Goal: Task Accomplishment & Management: Manage account settings

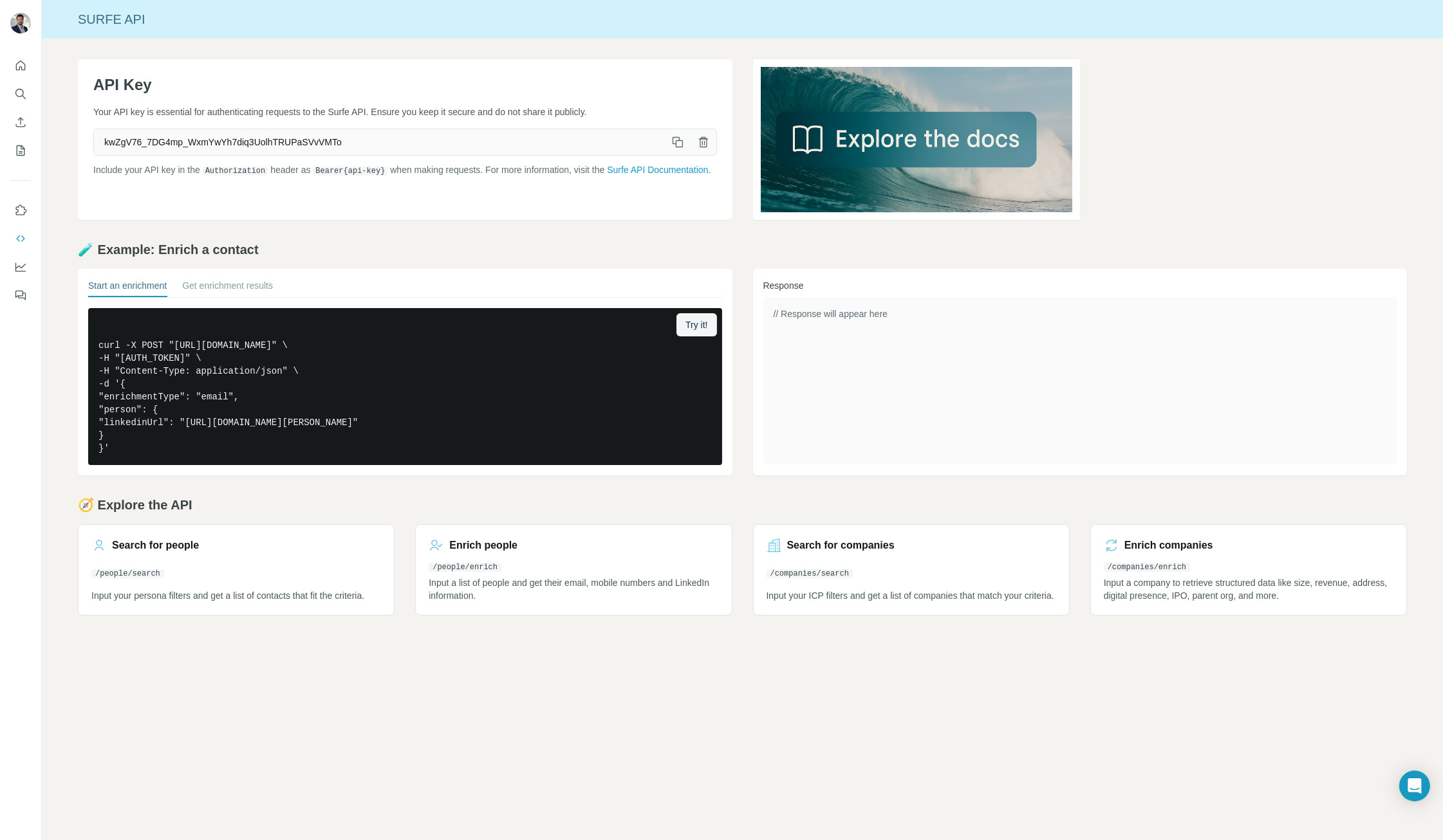
click at [1172, 136] on link at bounding box center [1080, 139] width 655 height 161
click at [676, 142] on icon "button" at bounding box center [678, 142] width 13 height 13
click at [675, 139] on icon "button" at bounding box center [678, 142] width 13 height 13
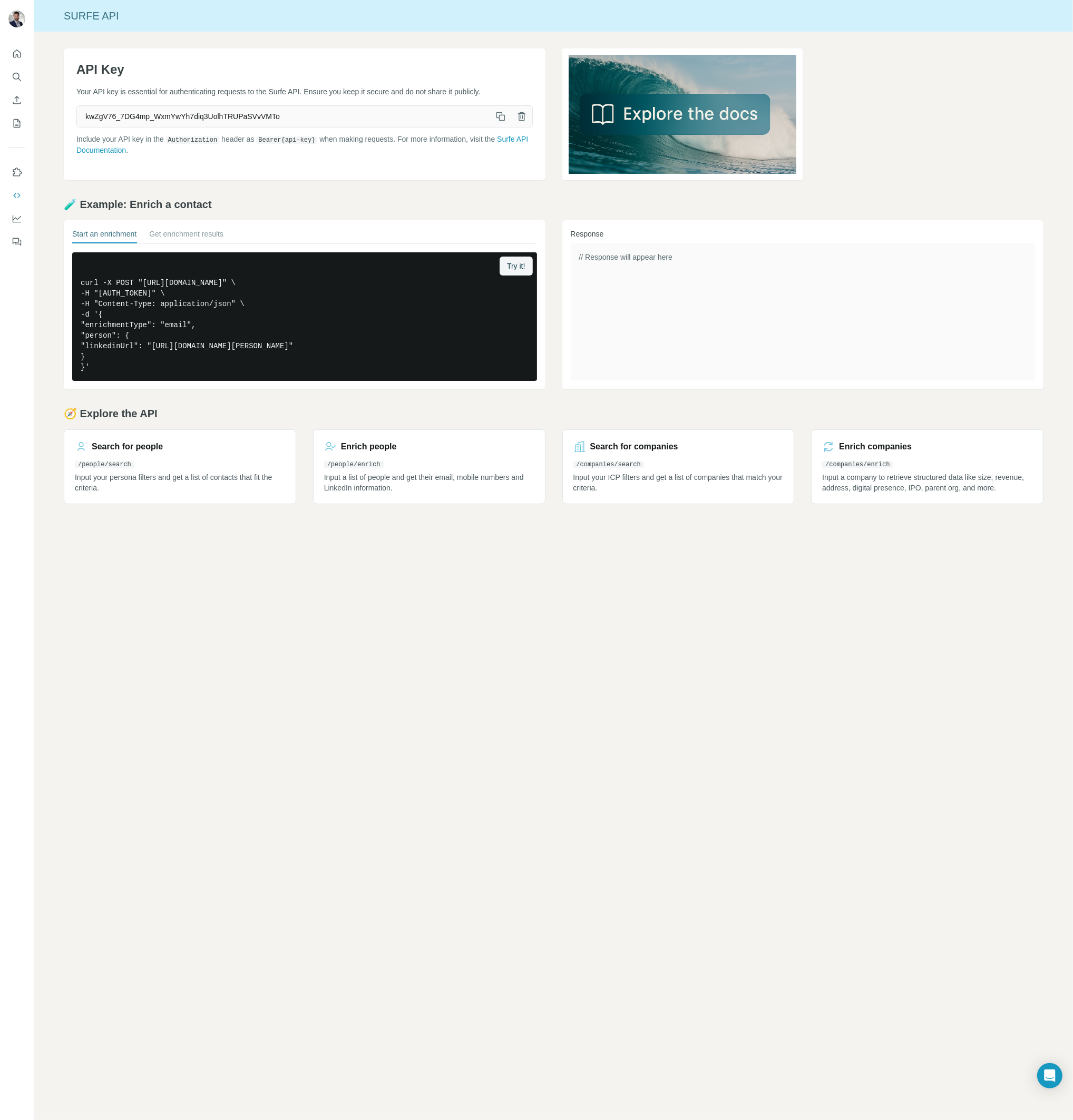
click at [501, 116] on icon "button" at bounding box center [501, 116] width 11 height 11
click at [499, 119] on icon "button" at bounding box center [501, 116] width 11 height 11
drag, startPoint x: 746, startPoint y: 624, endPoint x: 744, endPoint y: 580, distance: 44.0
click at [746, 624] on div "Surfe API API Key Your API key is essential for authenticating requests to the …" at bounding box center [554, 560] width 1038 height 1120
